Goal: Find specific page/section: Find specific page/section

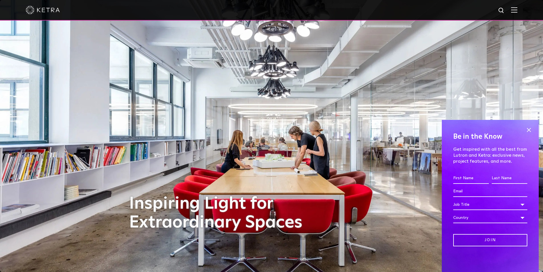
click at [517, 11] on img at bounding box center [514, 9] width 6 height 5
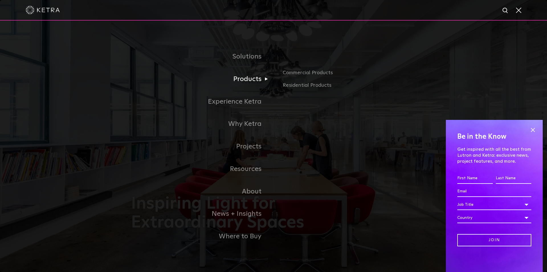
click at [250, 79] on link "Products" at bounding box center [202, 79] width 143 height 23
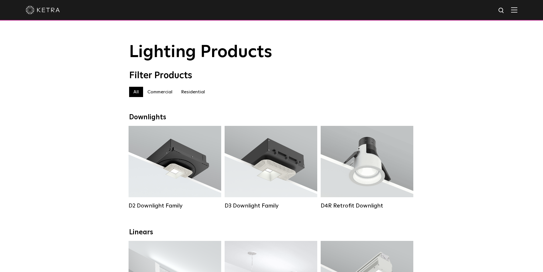
click at [192, 94] on label "Residential" at bounding box center [193, 92] width 33 height 10
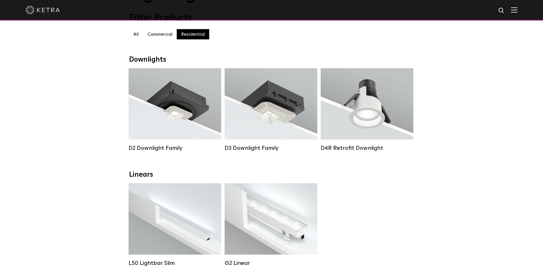
scroll to position [114, 0]
